Goal: Find specific page/section: Find specific page/section

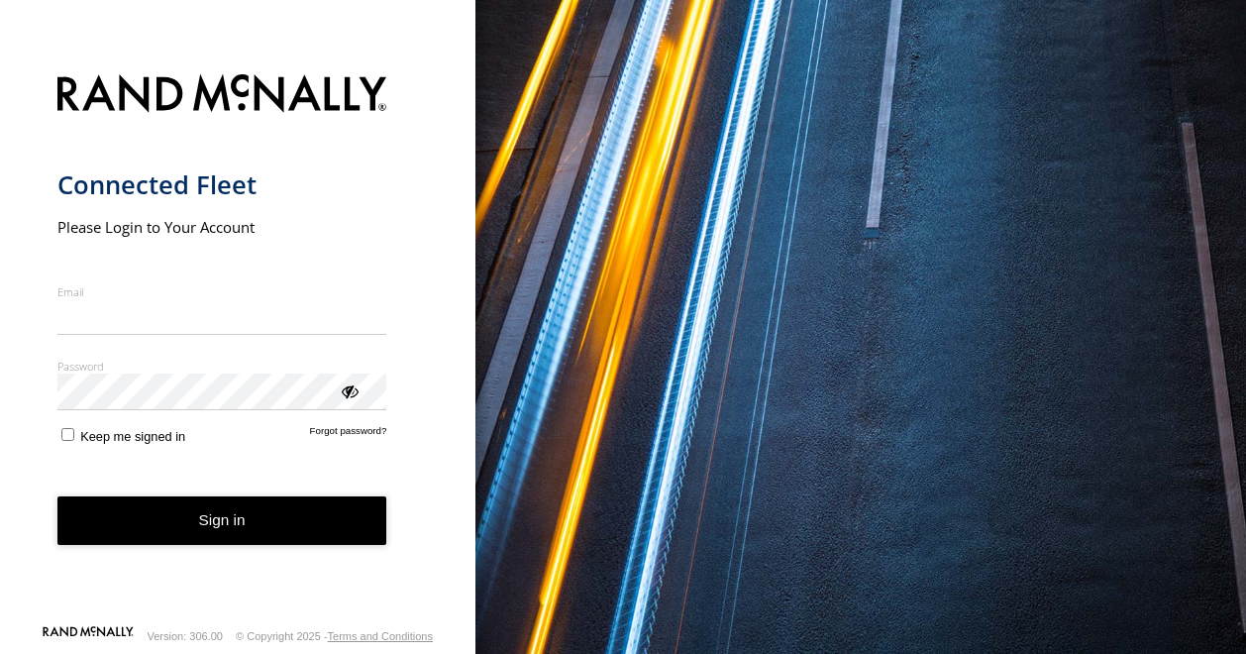
type input "**********"
click at [236, 534] on button "Sign in" at bounding box center [222, 520] width 330 height 49
click at [235, 520] on button "Sign in" at bounding box center [222, 520] width 330 height 49
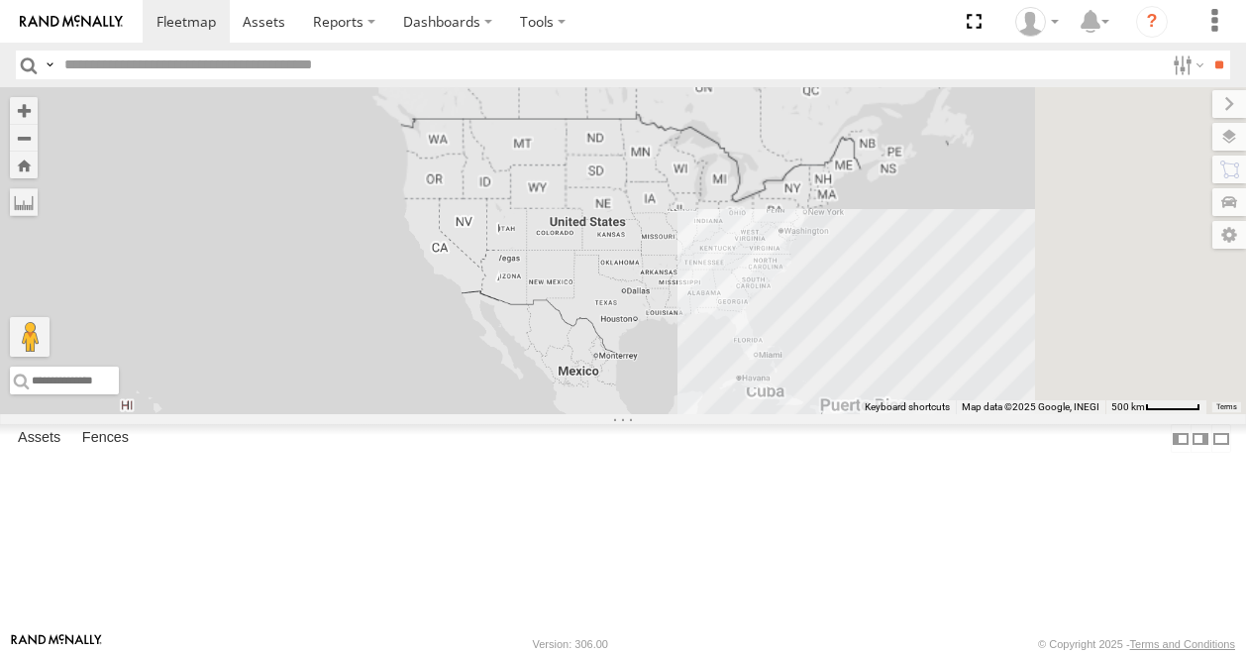
click at [176, 62] on input "text" at bounding box center [609, 65] width 1107 height 29
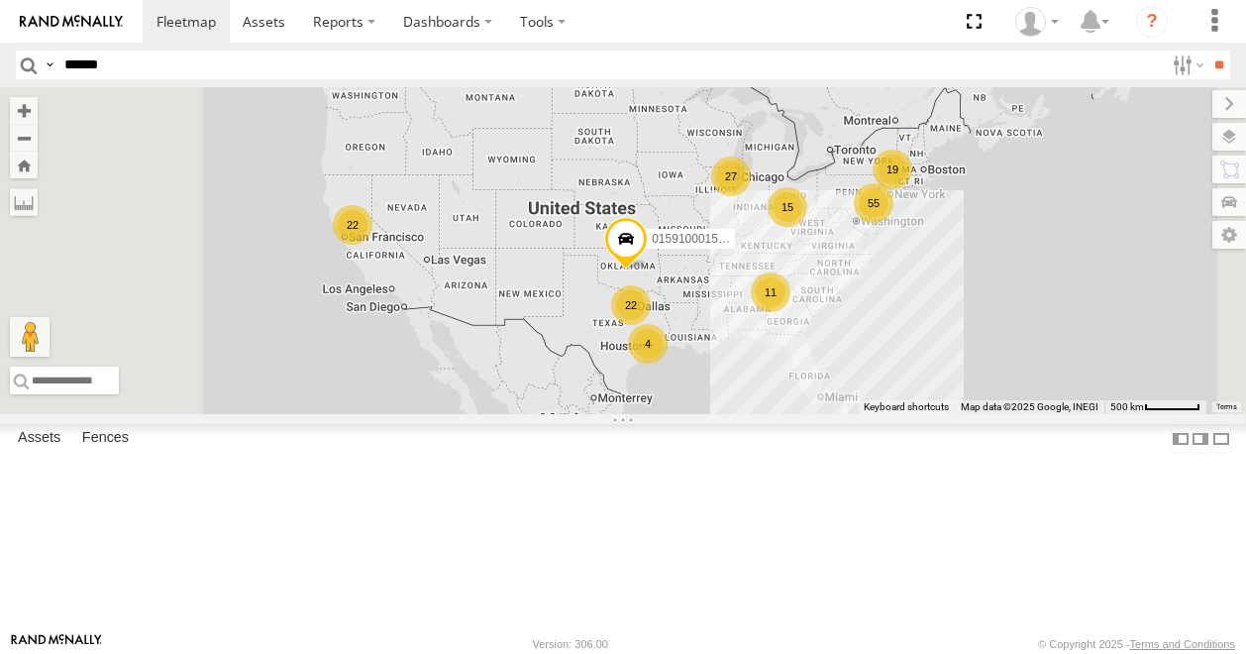
type input "******"
click at [1207, 51] on input "**" at bounding box center [1218, 65] width 23 height 29
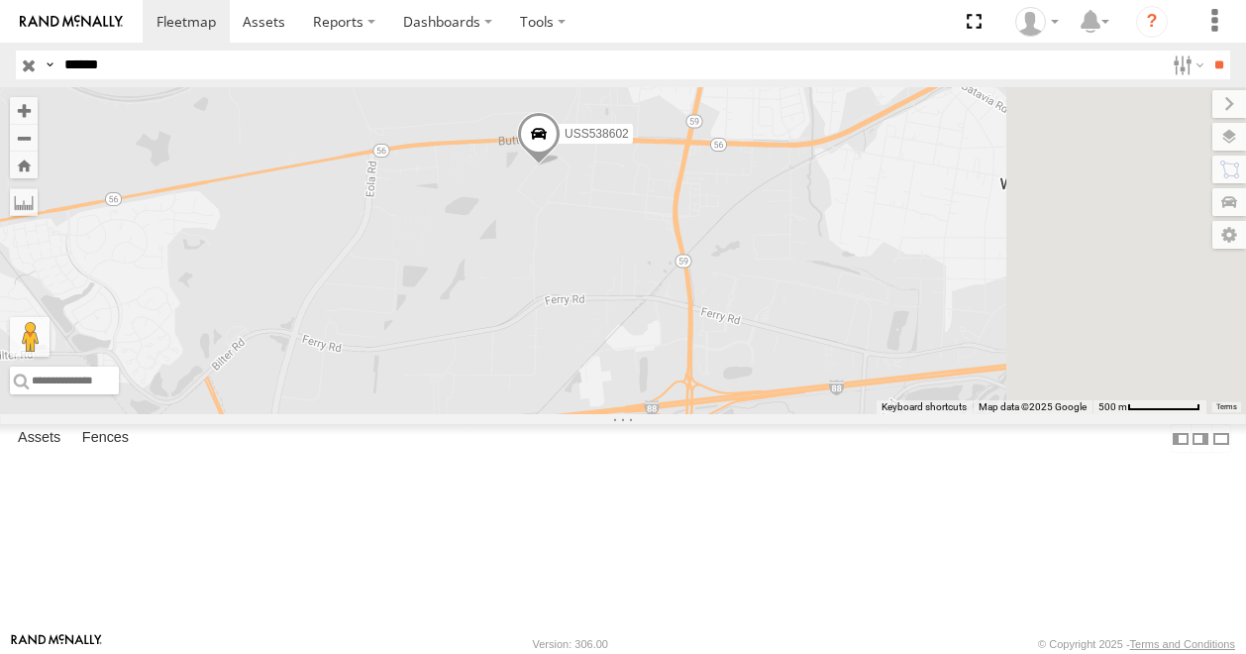
drag, startPoint x: 1096, startPoint y: 320, endPoint x: 846, endPoint y: 312, distance: 250.7
click at [847, 312] on div "USS538602" at bounding box center [623, 250] width 1246 height 327
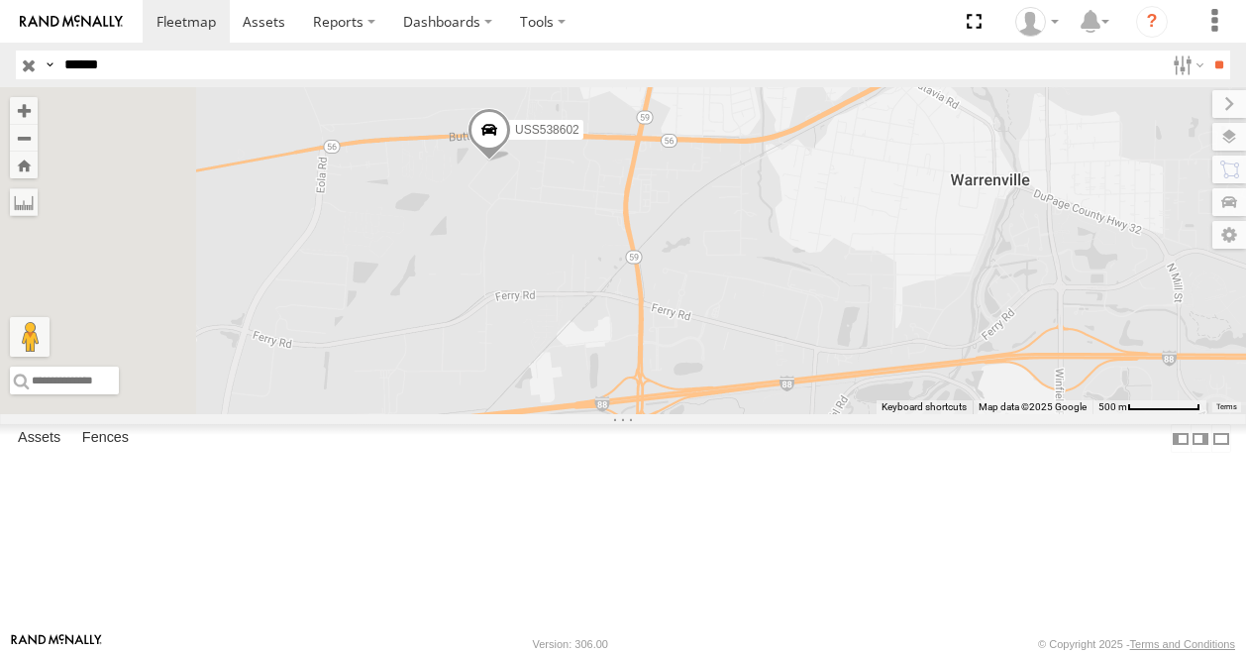
drag, startPoint x: 959, startPoint y: 297, endPoint x: 940, endPoint y: 316, distance: 26.6
click at [940, 316] on div "USS538602" at bounding box center [623, 250] width 1246 height 327
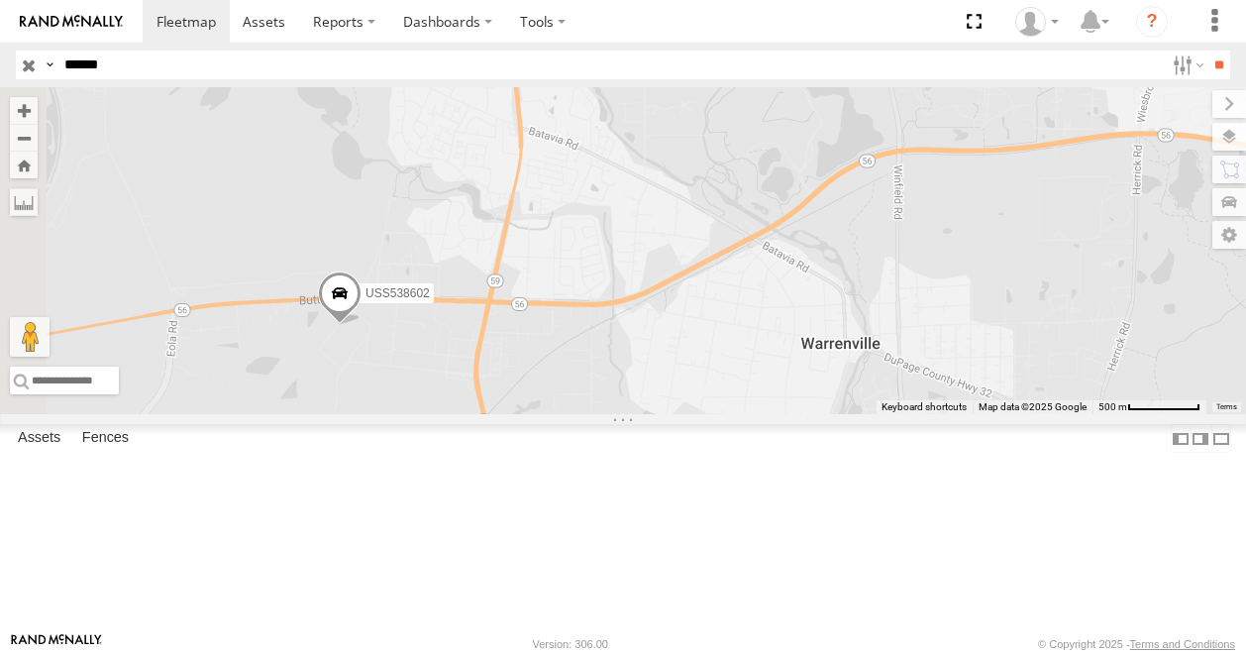
drag, startPoint x: 1047, startPoint y: 306, endPoint x: 857, endPoint y: 437, distance: 230.8
click at [892, 414] on div "USS538602" at bounding box center [623, 250] width 1246 height 327
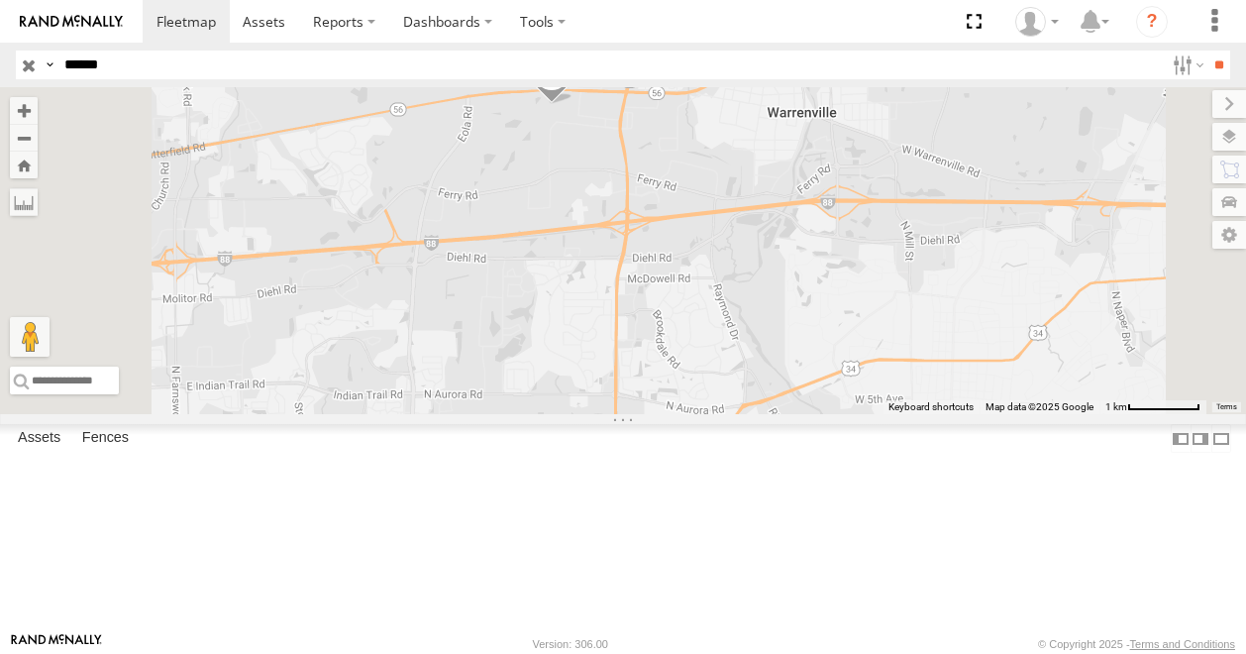
drag, startPoint x: 899, startPoint y: 221, endPoint x: 919, endPoint y: 423, distance: 203.0
click at [933, 414] on div "USS538602" at bounding box center [623, 250] width 1246 height 327
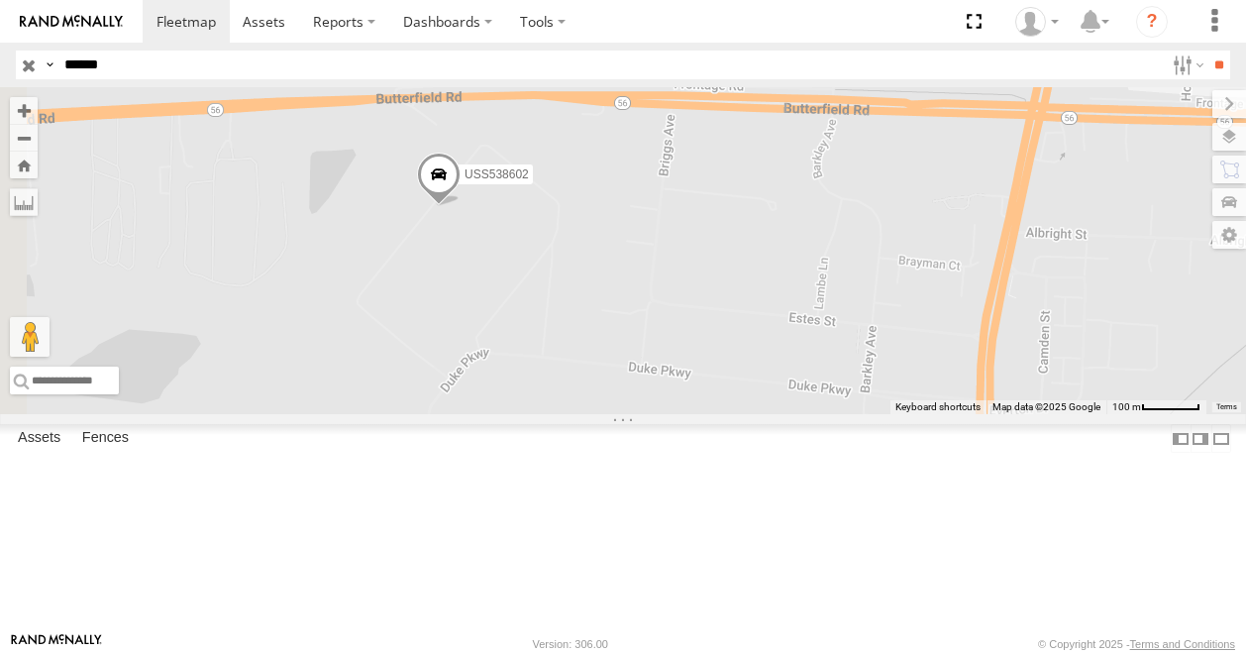
drag, startPoint x: 709, startPoint y: 348, endPoint x: 973, endPoint y: 433, distance: 276.9
click at [973, 414] on div "USS538602" at bounding box center [623, 250] width 1246 height 327
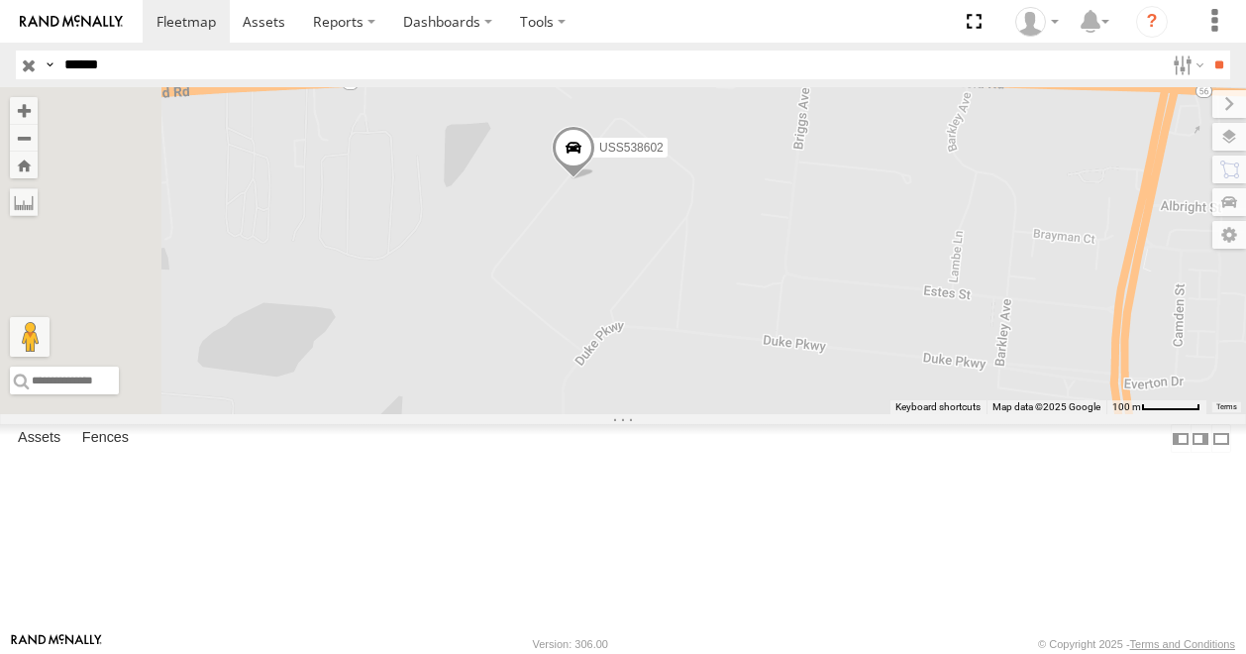
drag, startPoint x: 689, startPoint y: 363, endPoint x: 842, endPoint y: 320, distance: 158.6
click at [842, 320] on div "USS538602" at bounding box center [623, 250] width 1246 height 327
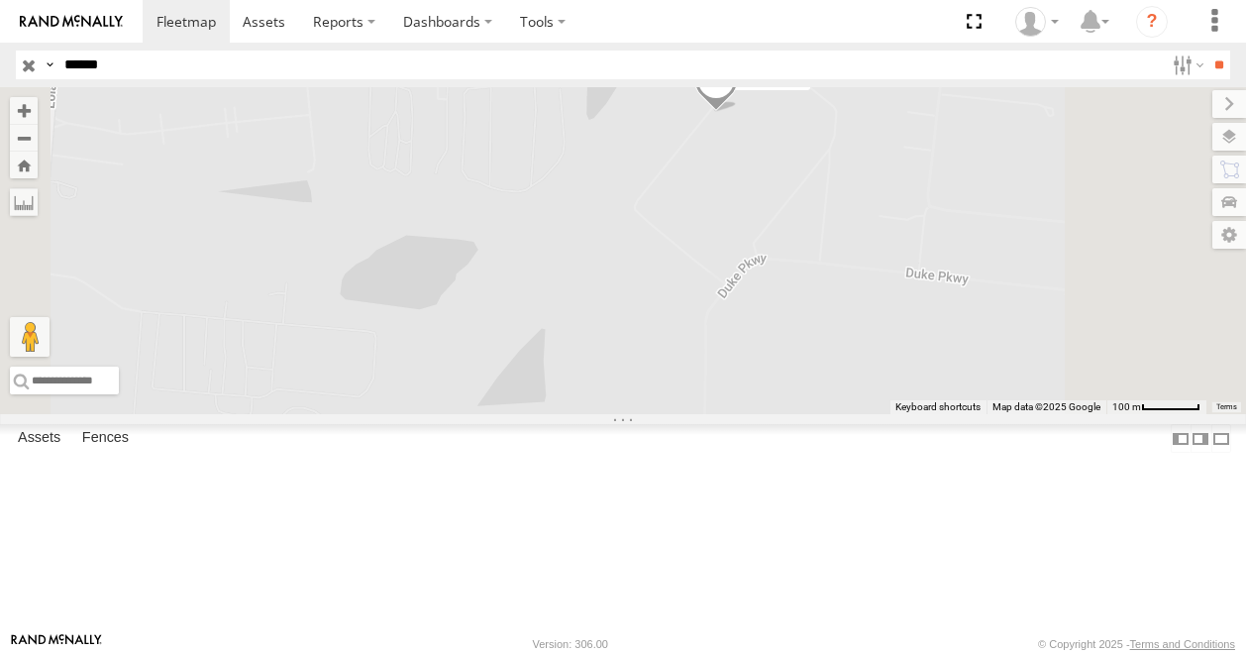
click at [738, 112] on span at bounding box center [716, 84] width 44 height 53
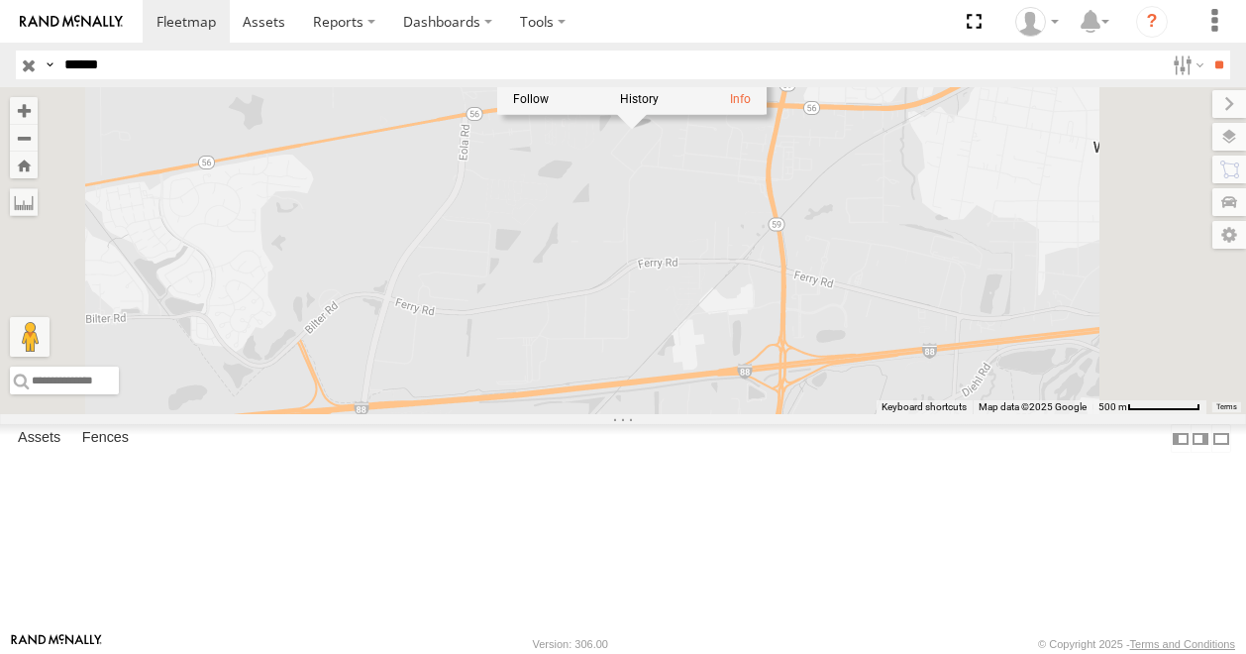
drag, startPoint x: 1018, startPoint y: 328, endPoint x: 905, endPoint y: 286, distance: 120.3
click at [905, 286] on div "USS538602 USS538602 Chicago Duke Pkwy Aurora 41.81896 , -88.21678 0 10:15:21 [D…" at bounding box center [623, 250] width 1246 height 327
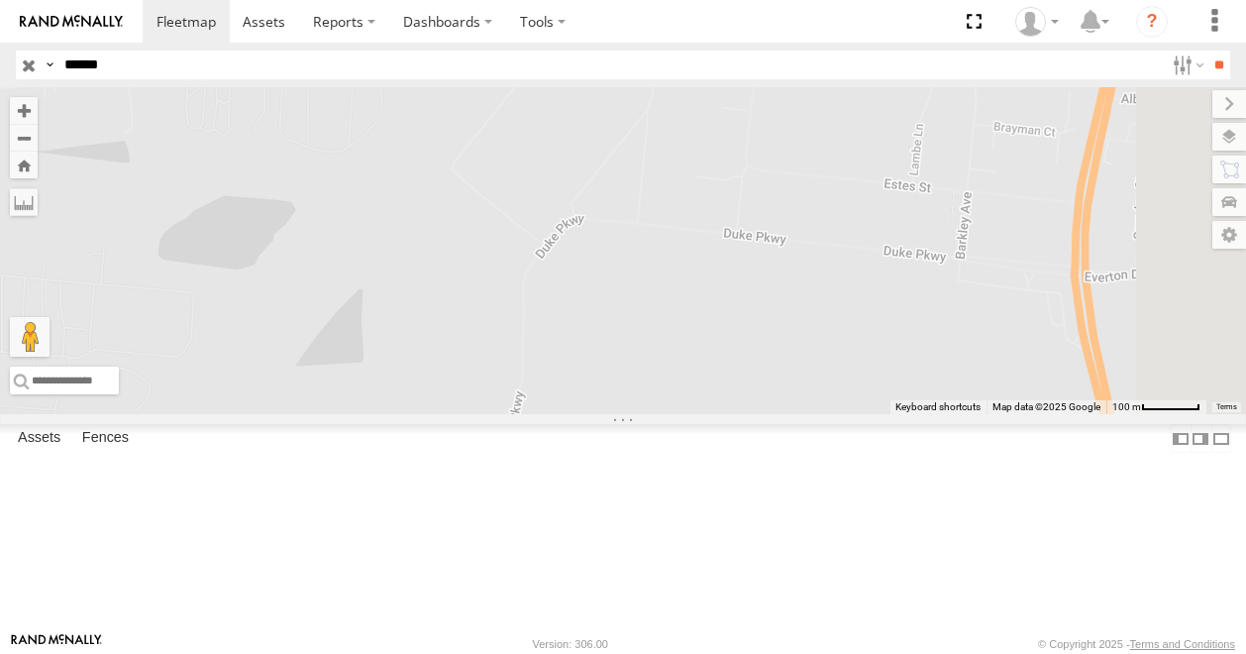
drag, startPoint x: 1052, startPoint y: 281, endPoint x: 862, endPoint y: 275, distance: 190.3
click at [863, 274] on div "USS538602 USS538602 Chicago Duke Pkwy Aurora 41.81896 , -88.21678 0 10:15:21 [D…" at bounding box center [623, 250] width 1246 height 327
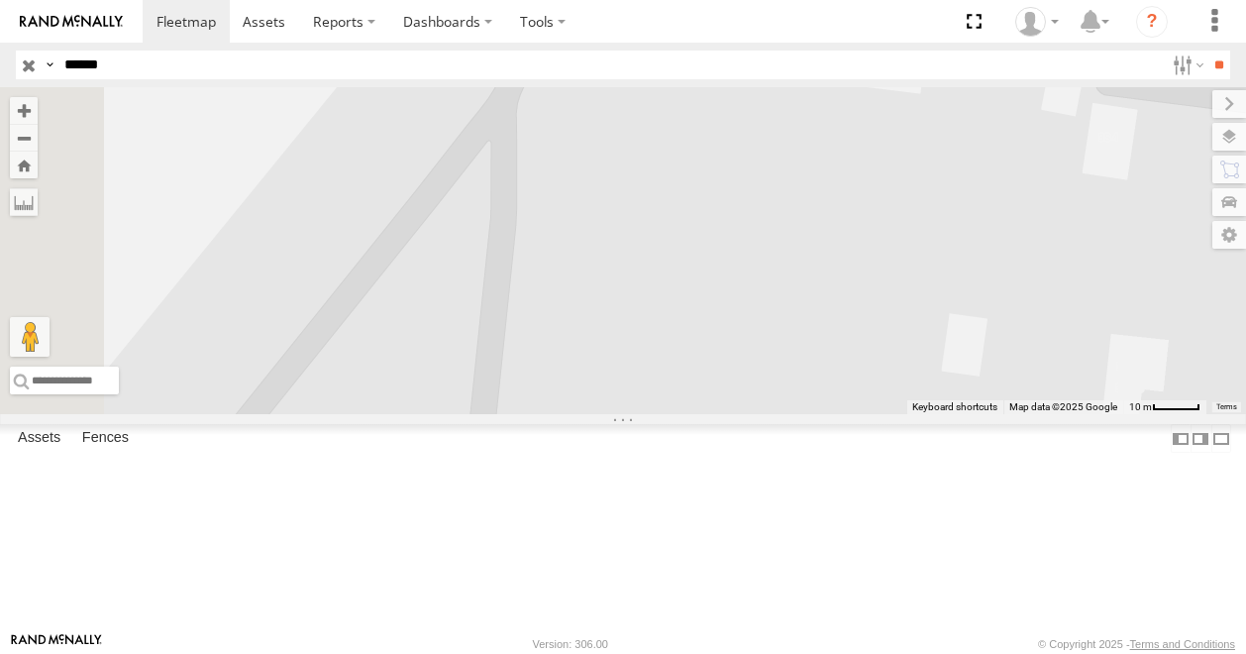
drag, startPoint x: 766, startPoint y: 221, endPoint x: 975, endPoint y: 491, distance: 341.7
click at [1054, 414] on div "USS538602 USS538602 Chicago Duke Pkwy Aurora 41.81896 , -88.21678 0 10:15:21 [D…" at bounding box center [623, 250] width 1246 height 327
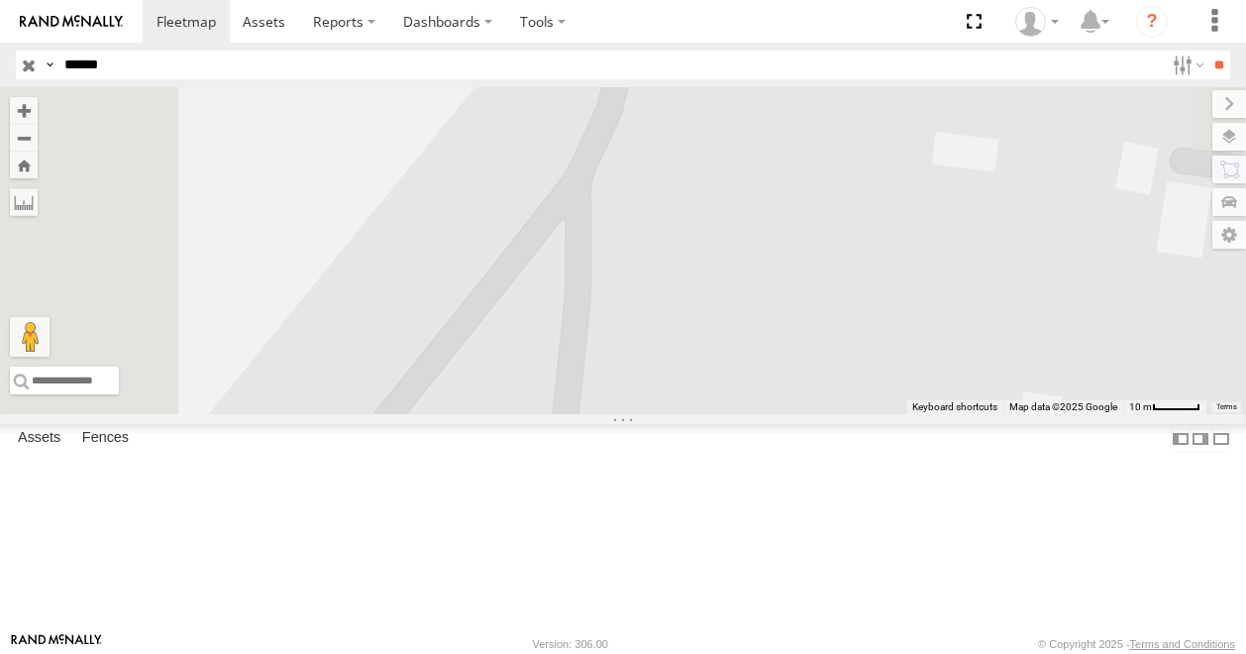
drag, startPoint x: 744, startPoint y: 262, endPoint x: 968, endPoint y: 544, distance: 359.5
click at [977, 414] on div "USS538602 USS538602 Chicago Duke Pkwy Aurora 41.81896 , -88.21678 0 10:15:21 [D…" at bounding box center [623, 250] width 1246 height 327
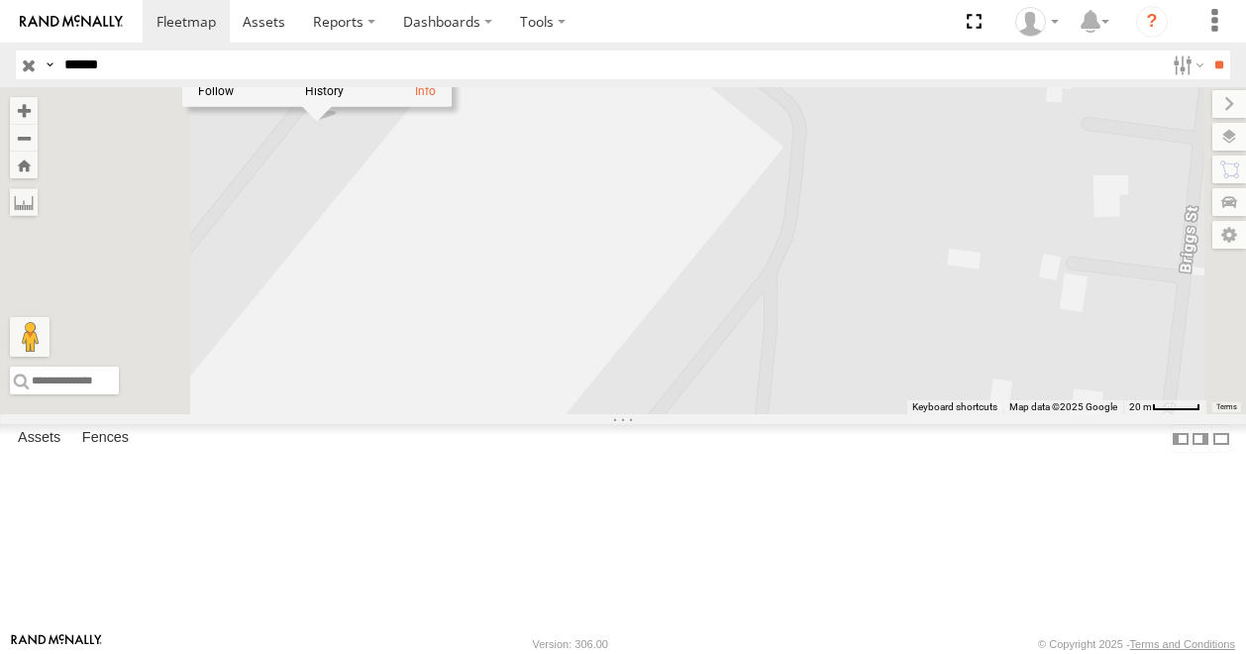
click at [452, 106] on div at bounding box center [316, 91] width 269 height 30
click at [436, 98] on link at bounding box center [425, 91] width 21 height 14
